Goal: Find specific page/section: Find specific page/section

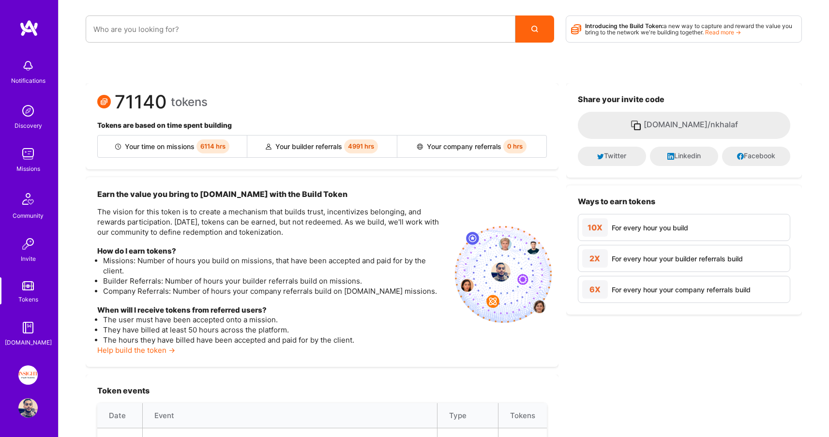
click at [33, 150] on img at bounding box center [27, 153] width 19 height 19
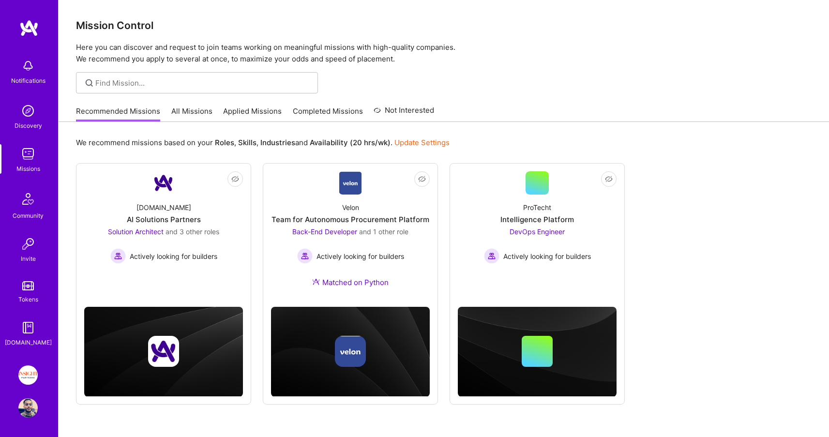
click at [248, 108] on link "Applied Missions" at bounding box center [252, 114] width 59 height 16
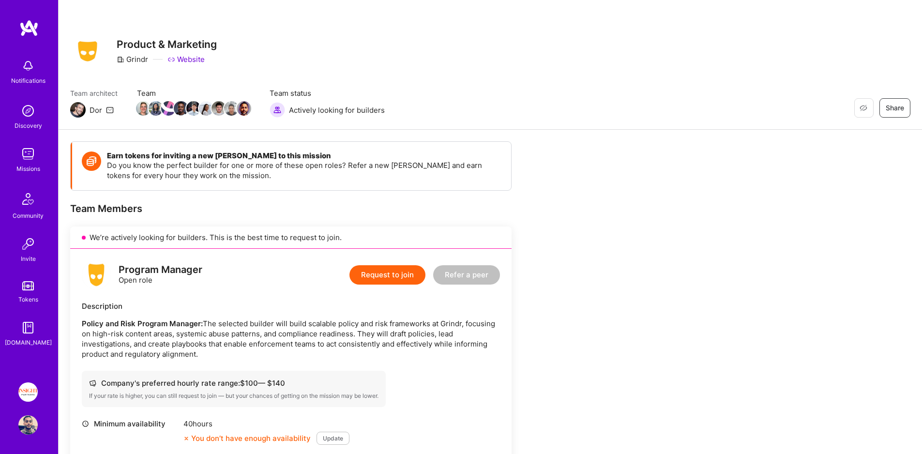
click at [34, 159] on img at bounding box center [27, 153] width 19 height 19
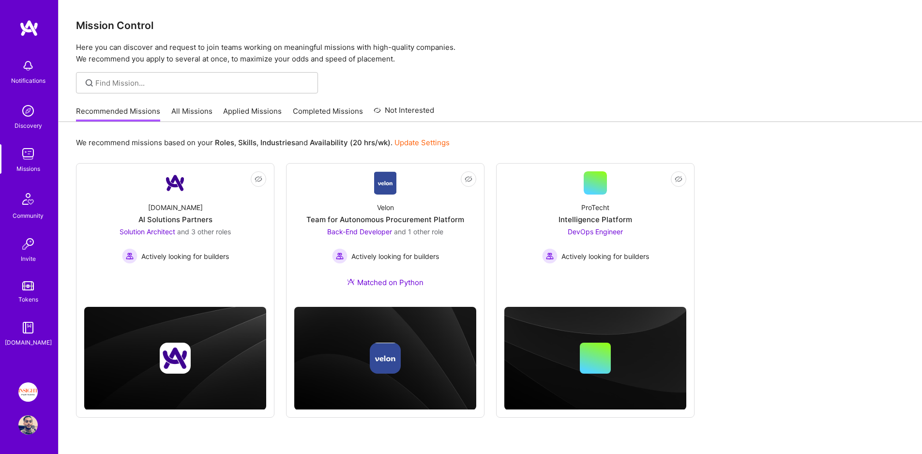
click at [189, 98] on div "Mission Control Here you can discover and request to join teams working on mean…" at bounding box center [491, 243] width 864 height 486
click at [190, 110] on link "All Missions" at bounding box center [191, 114] width 41 height 16
